Goal: Task Accomplishment & Management: Use online tool/utility

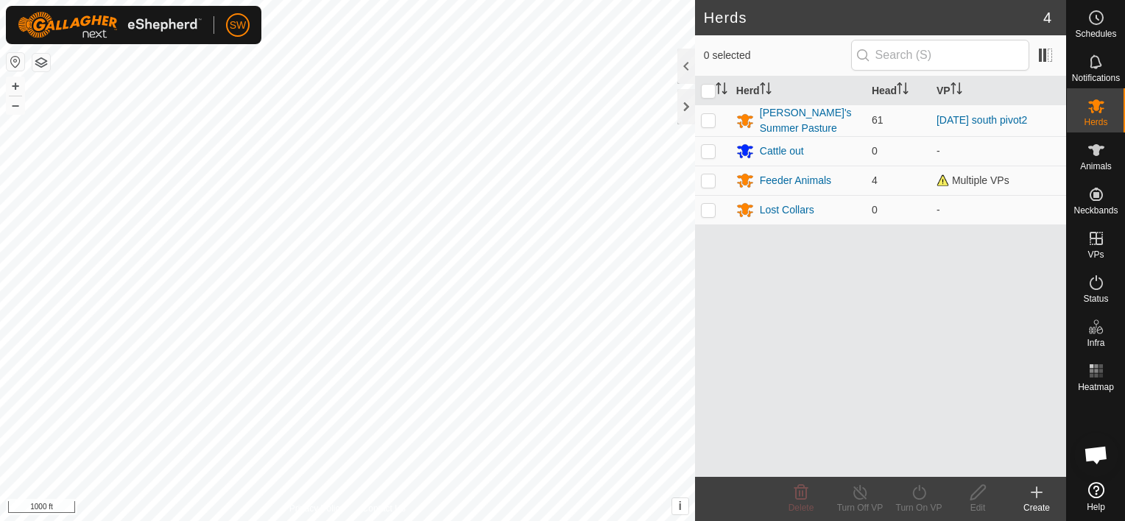
scroll to position [9876, 0]
drag, startPoint x: 18, startPoint y: 88, endPoint x: 10, endPoint y: 91, distance: 8.6
click at [10, 91] on button "+" at bounding box center [16, 86] width 18 height 18
click at [21, 88] on button "+" at bounding box center [16, 86] width 18 height 18
click at [18, 83] on button "+" at bounding box center [16, 86] width 18 height 18
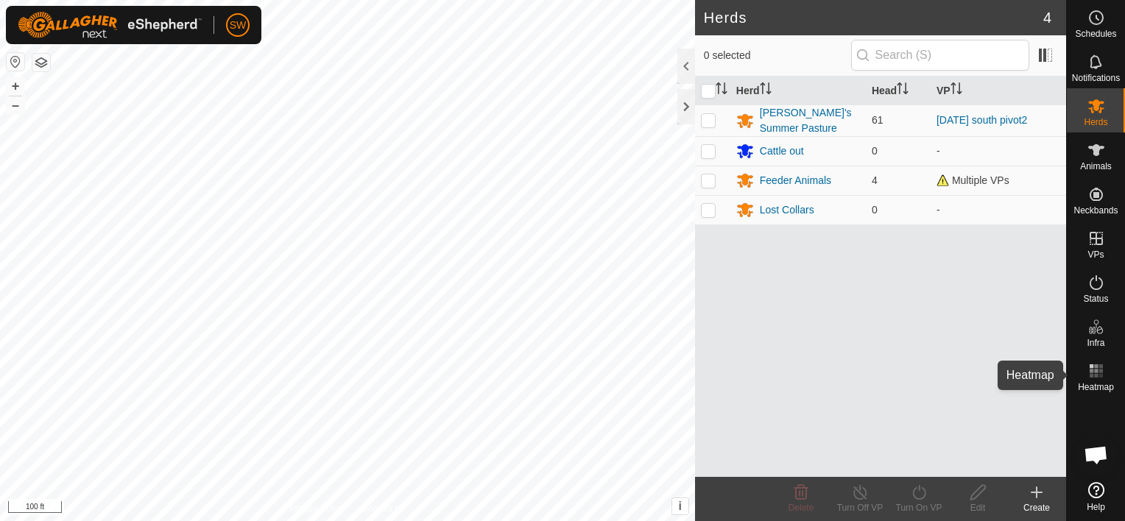
click at [1093, 376] on icon at bounding box center [1096, 371] width 18 height 18
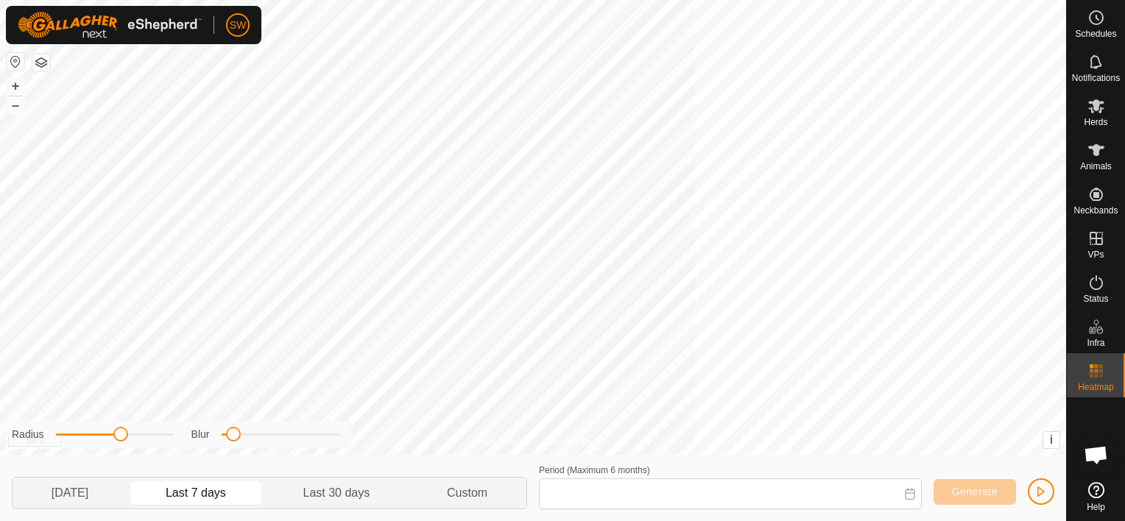
type input "[DATE] - [DATE]"
click at [18, 107] on button "–" at bounding box center [16, 105] width 18 height 18
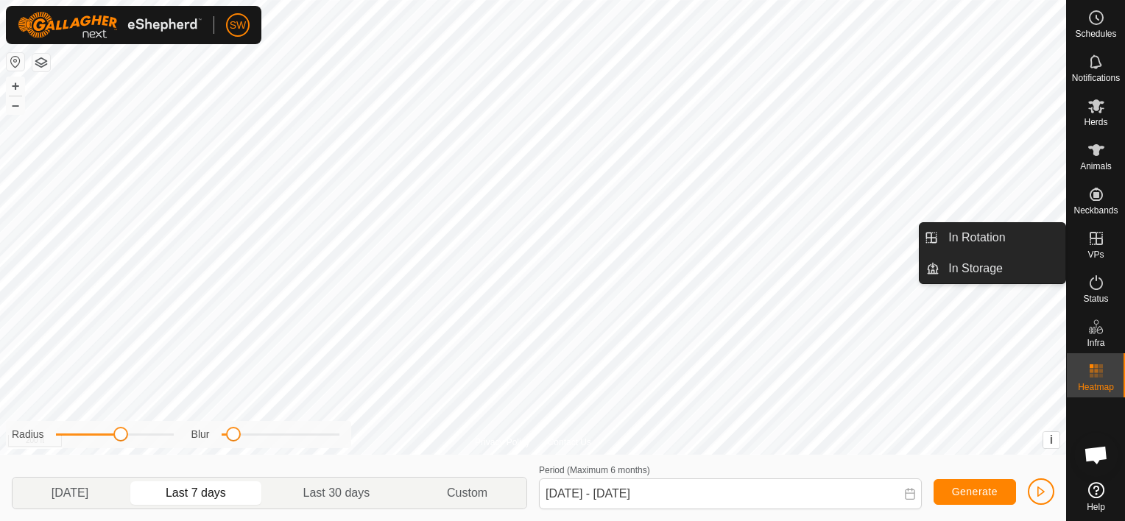
click at [1100, 247] on es-virtualpaddocks-svg-icon at bounding box center [1096, 239] width 27 height 24
click at [1048, 232] on link "In Rotation" at bounding box center [1002, 237] width 126 height 29
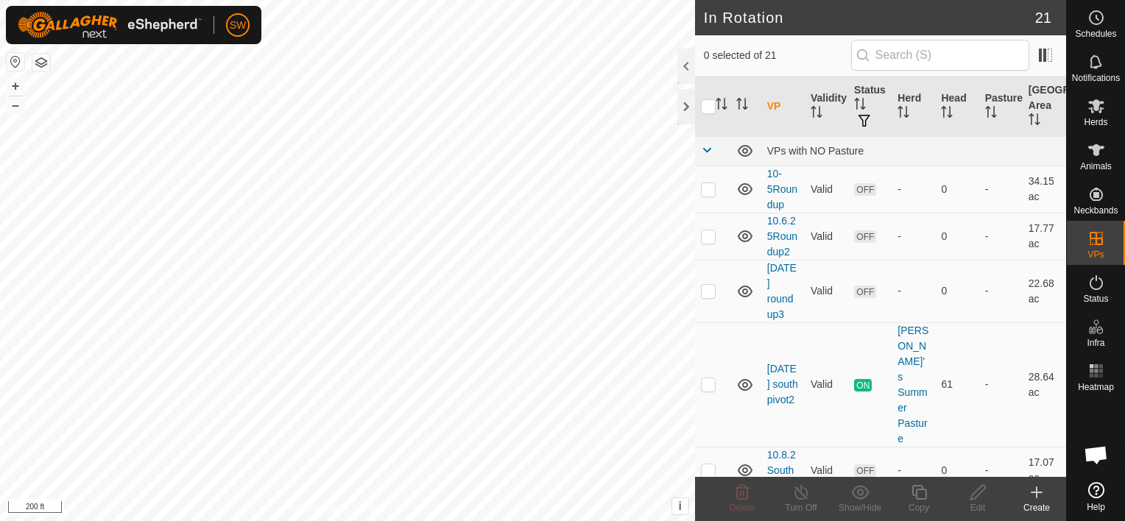
click at [1028, 489] on icon at bounding box center [1037, 493] width 18 height 18
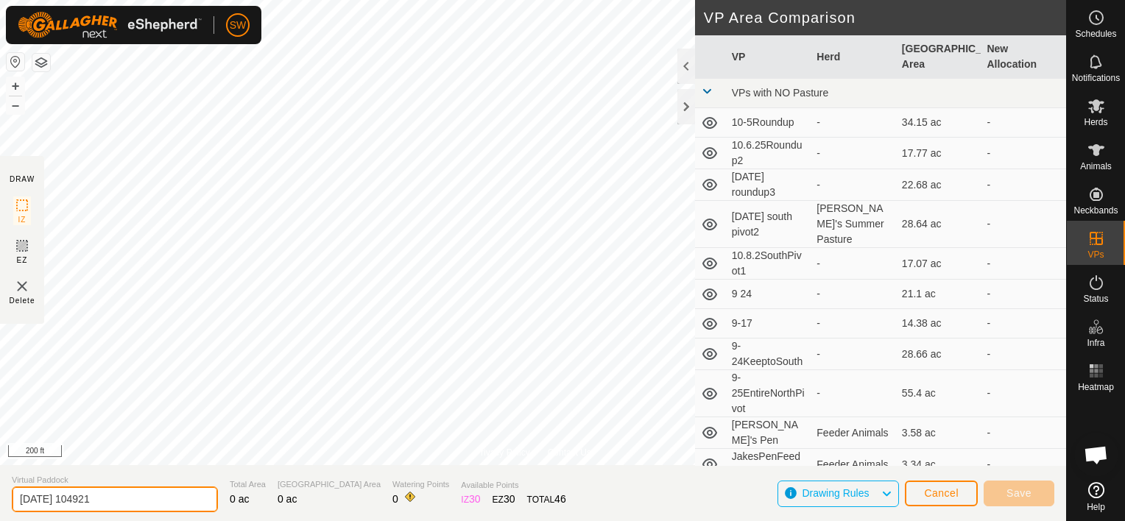
click at [150, 493] on input "[DATE] 104921" at bounding box center [115, 500] width 206 height 26
type input "2"
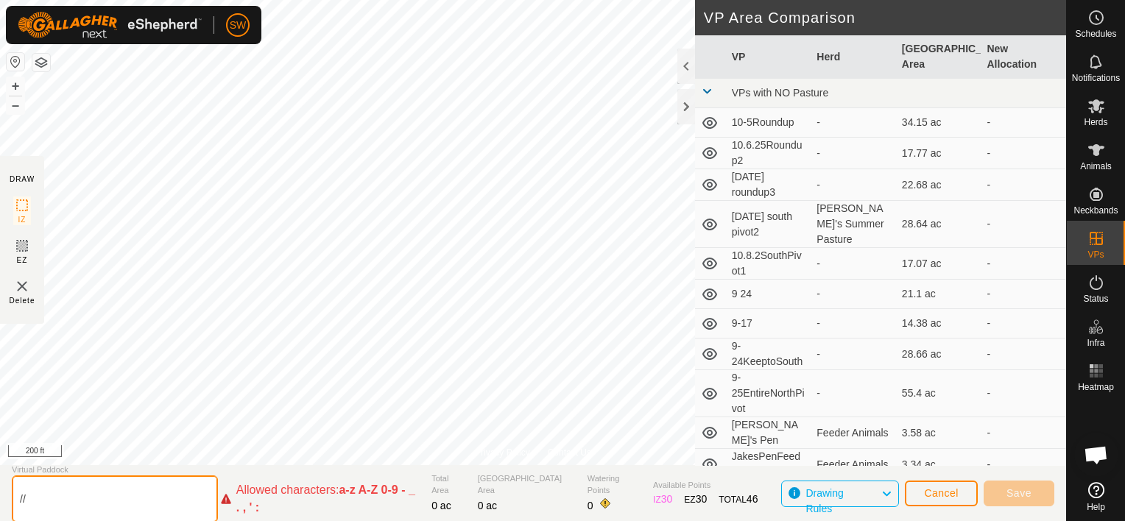
type input "/"
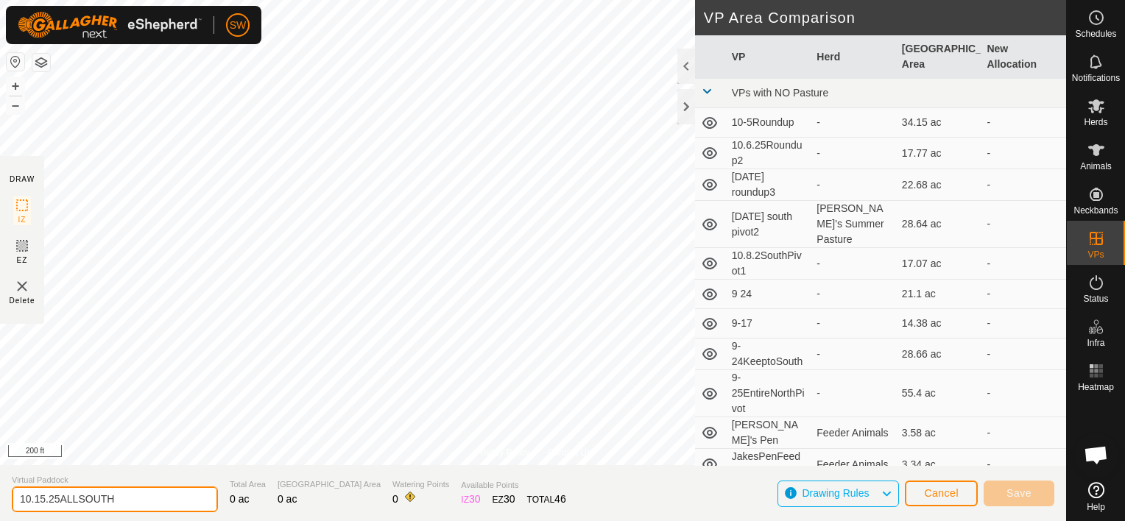
type input "10.15.25ALLSOUTH"
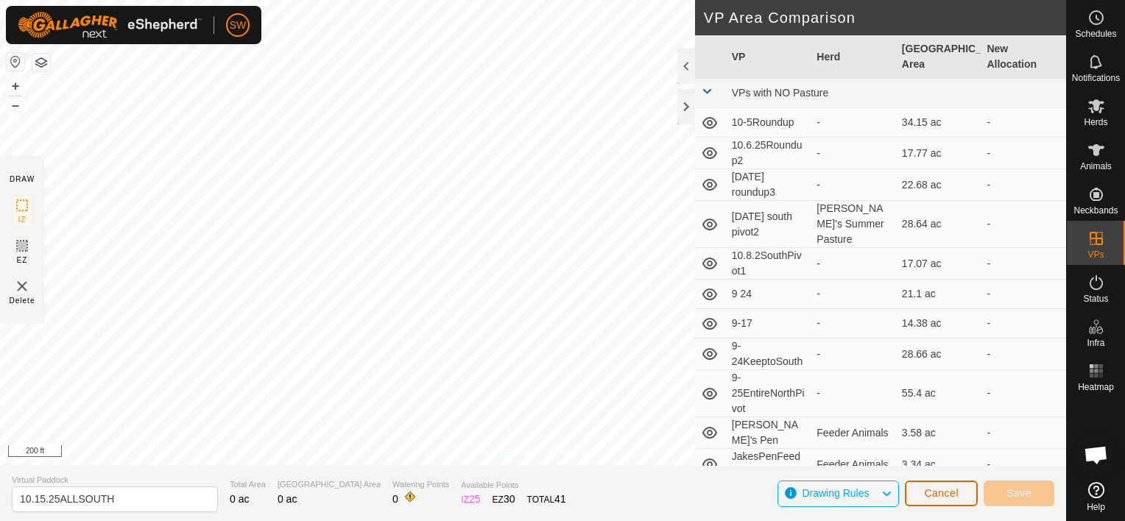
click at [959, 487] on button "Cancel" at bounding box center [941, 494] width 73 height 26
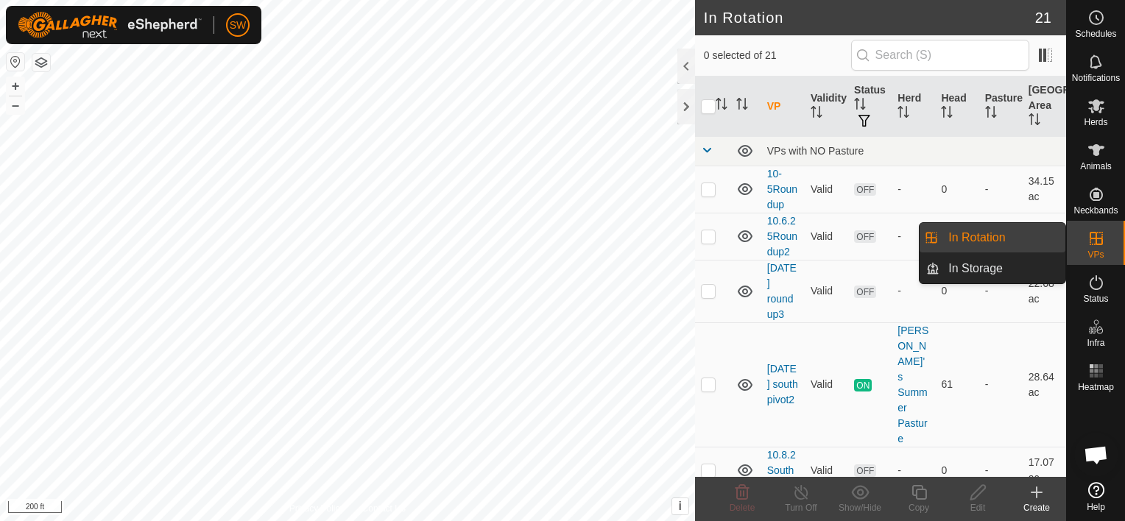
click at [1031, 487] on icon at bounding box center [1037, 493] width 18 height 18
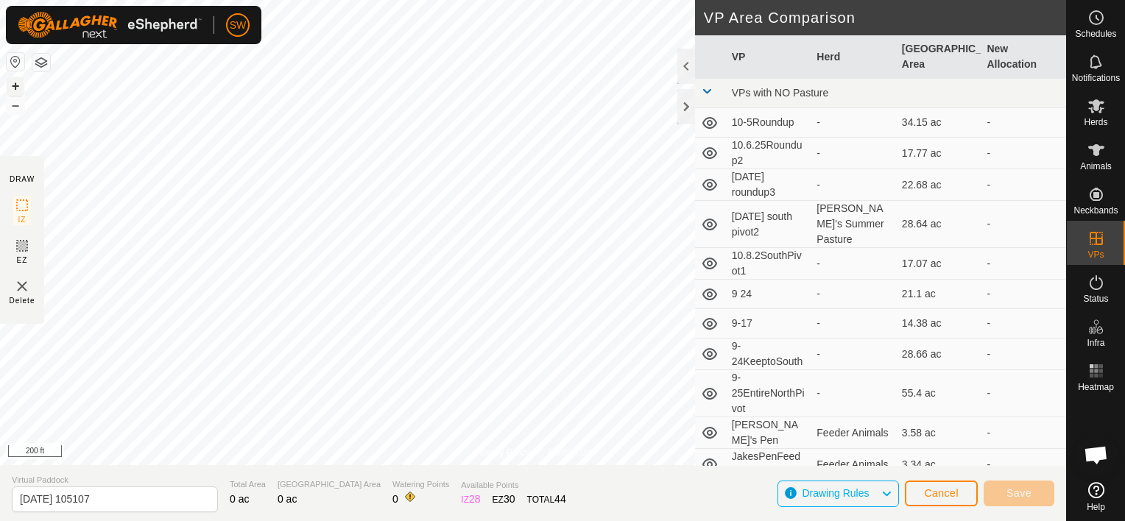
click at [19, 83] on button "+" at bounding box center [16, 86] width 18 height 18
click at [217, 520] on html "SW Schedules Notifications Herds Animals Neckbands VPs Status Infra Heatmap Hel…" at bounding box center [562, 260] width 1125 height 521
click at [4, 100] on div "058 3826208403 [PERSON_NAME]'s Summer Pasture [DATE] south pivot2 + – ⇧ i This …" at bounding box center [533, 232] width 1066 height 465
click at [15, 106] on button "–" at bounding box center [16, 105] width 18 height 18
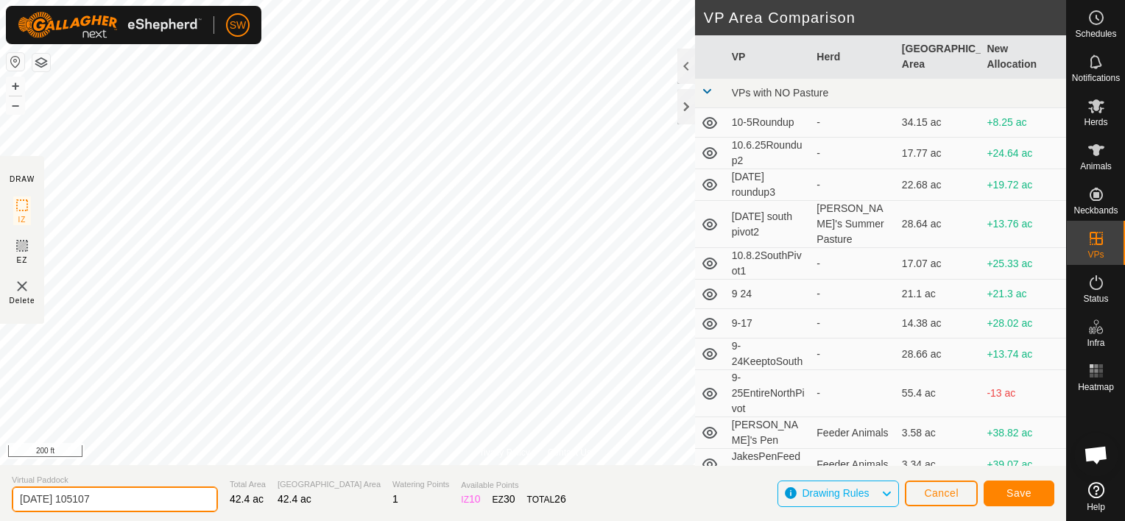
click at [154, 498] on input "[DATE] 105107" at bounding box center [115, 500] width 206 height 26
type input "2"
type input "10.15.25ALLSOUTH"
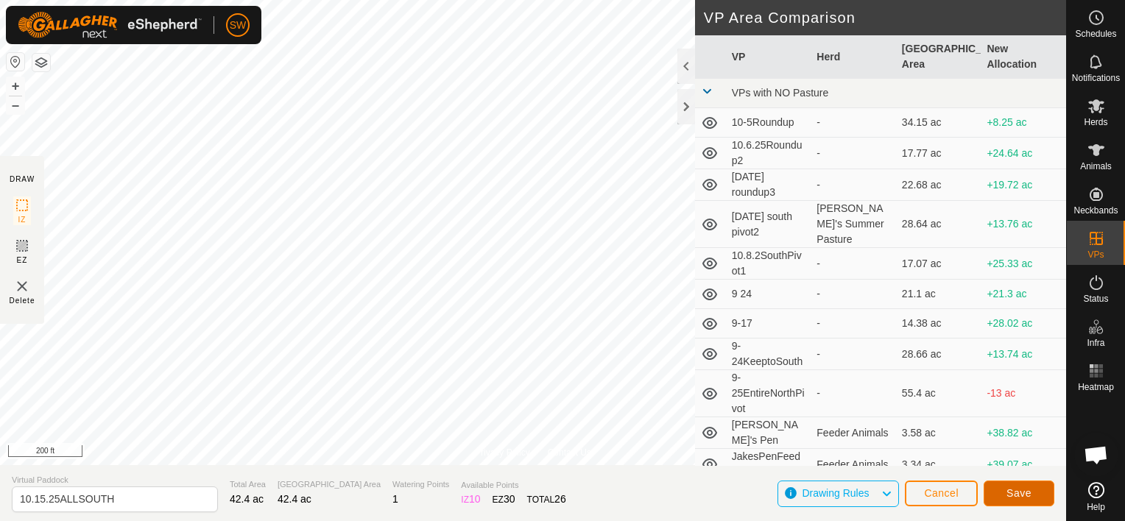
click at [1018, 494] on span "Save" at bounding box center [1018, 493] width 25 height 12
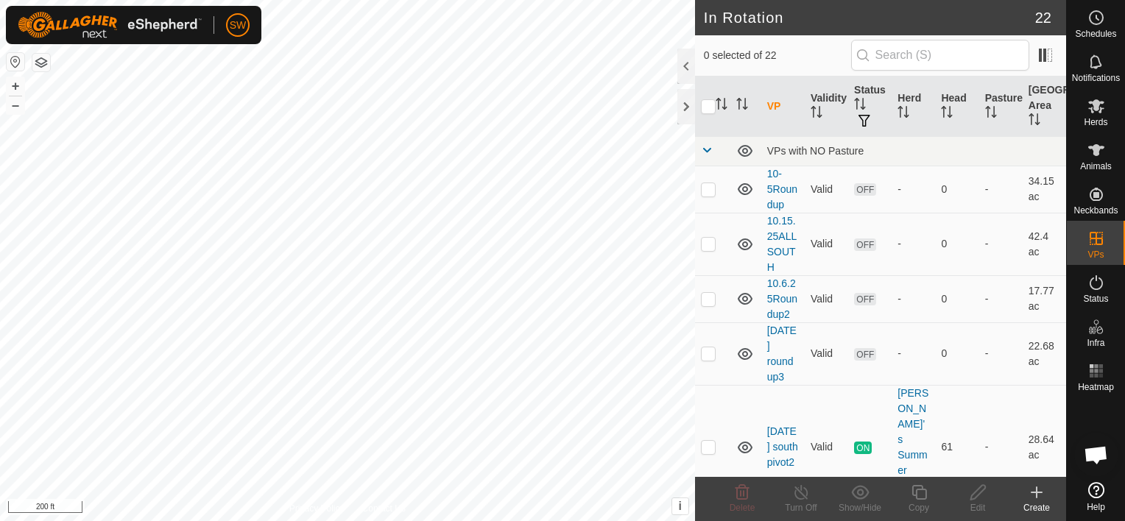
checkbox input "true"
checkbox input "false"
click at [15, 109] on button "–" at bounding box center [16, 105] width 18 height 18
